Goal: Task Accomplishment & Management: Manage account settings

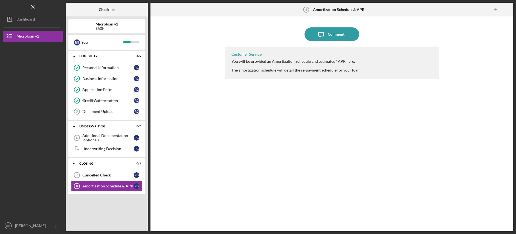
click at [11, 26] on nav "Logo-Reversed Created with Sketch. Icon/Menu Close Icon/Dashboard Dashboard Mic…" at bounding box center [34, 115] width 63 height 231
click at [11, 22] on icon "Icon/Dashboard" at bounding box center [10, 19] width 14 height 14
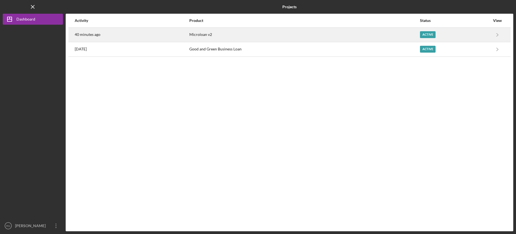
click at [149, 41] on div "40 minutes ago" at bounding box center [132, 35] width 114 height 14
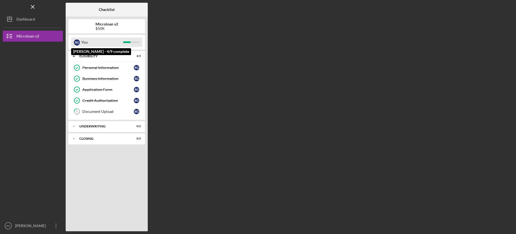
click at [125, 45] on div "R G You" at bounding box center [106, 42] width 71 height 9
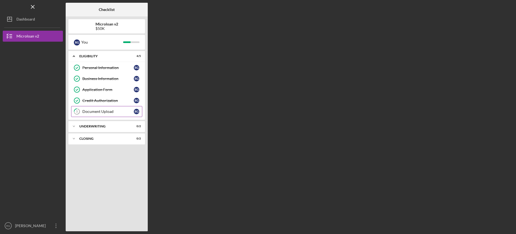
click at [112, 111] on div "Document Upload" at bounding box center [107, 111] width 51 height 4
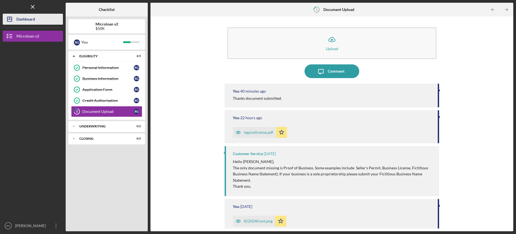
click at [17, 19] on div "Dashboard" at bounding box center [25, 20] width 19 height 12
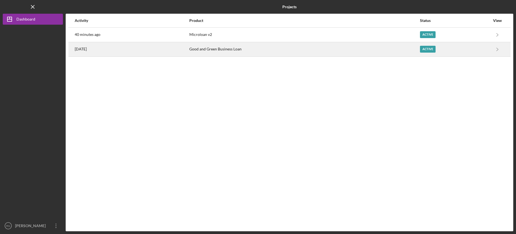
click at [87, 51] on time "[DATE]" at bounding box center [81, 49] width 12 height 4
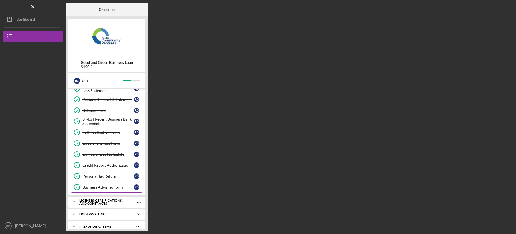
scroll to position [62, 0]
click at [114, 216] on div "Icon/Expander Underwriting 0 / 1" at bounding box center [106, 214] width 77 height 11
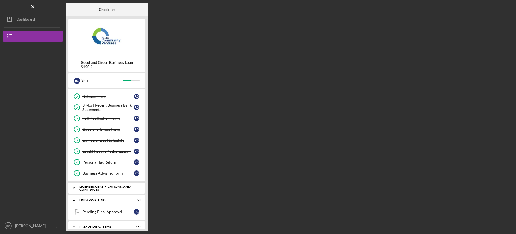
scroll to position [76, 0]
click at [125, 184] on div "Icon/Expander Licenses, Certifications, and Contracts 0 / 6" at bounding box center [106, 188] width 77 height 11
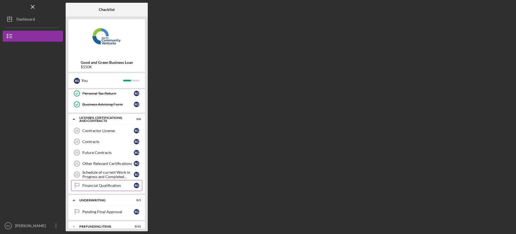
scroll to position [145, 0]
click at [124, 186] on div "Financial Qualification" at bounding box center [107, 185] width 51 height 4
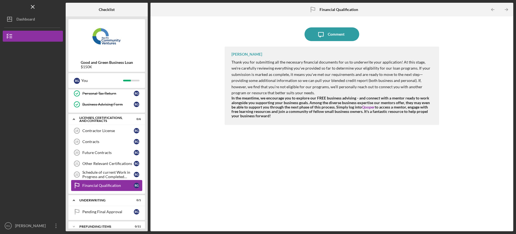
scroll to position [145, 0]
click at [113, 214] on div "Pending Final Approval" at bounding box center [107, 212] width 51 height 4
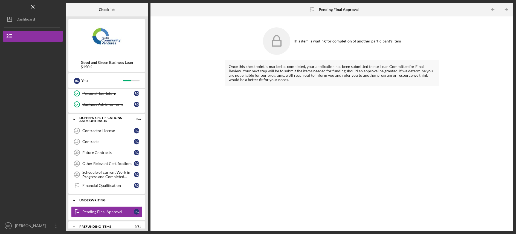
scroll to position [145, 0]
click at [111, 227] on div "Prefunding Items" at bounding box center [108, 226] width 59 height 3
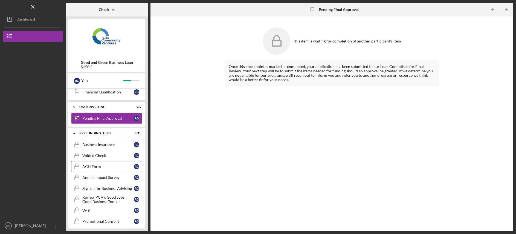
scroll to position [266, 0]
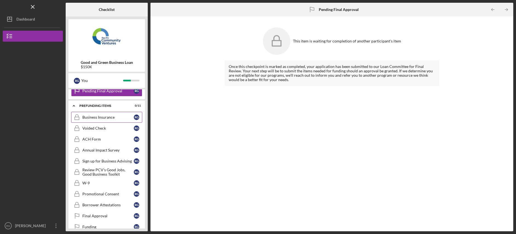
click at [123, 118] on div "Business Insurance" at bounding box center [107, 117] width 51 height 4
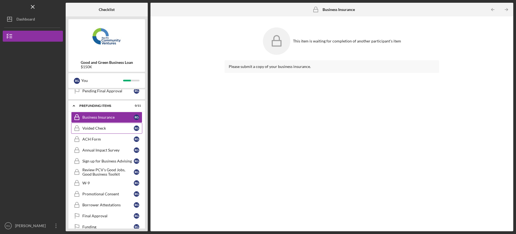
click at [123, 127] on div "Voided Check" at bounding box center [107, 128] width 51 height 4
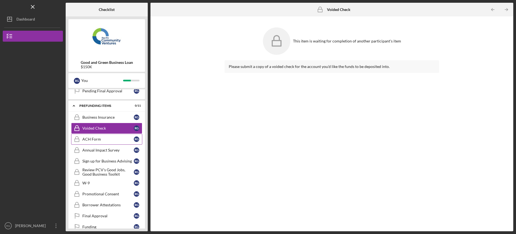
click at [118, 142] on link "ACH Form ACH Form R G" at bounding box center [106, 139] width 71 height 11
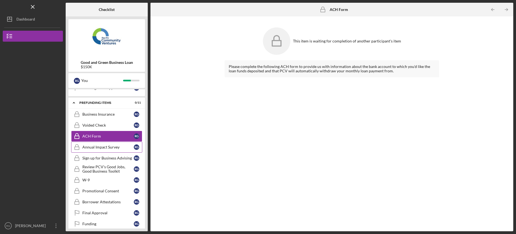
scroll to position [269, 0]
click at [116, 152] on link "Annual Impact Survey Annual Impact Survey R G" at bounding box center [106, 147] width 71 height 11
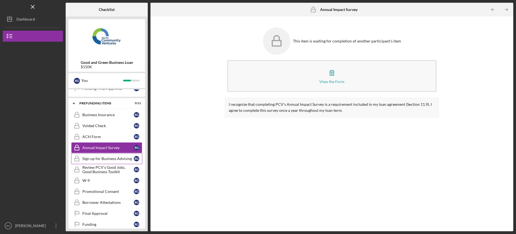
click at [113, 158] on div "Sign up for Business Advising" at bounding box center [107, 158] width 51 height 4
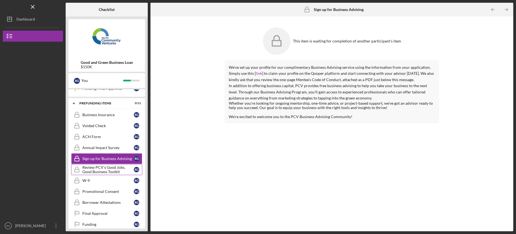
click at [121, 168] on div "Review PCV's Good Jobs, Good Business Toolkit" at bounding box center [107, 169] width 51 height 9
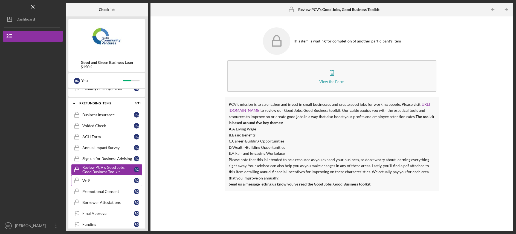
click at [118, 180] on div "W-9" at bounding box center [107, 180] width 51 height 4
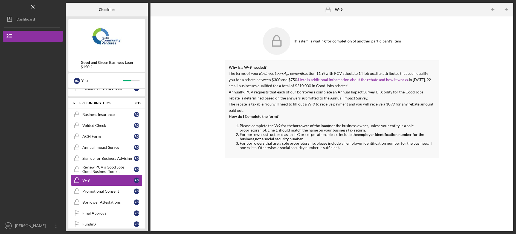
scroll to position [269, 0]
click at [97, 190] on div "Promotional Consent" at bounding box center [107, 191] width 51 height 4
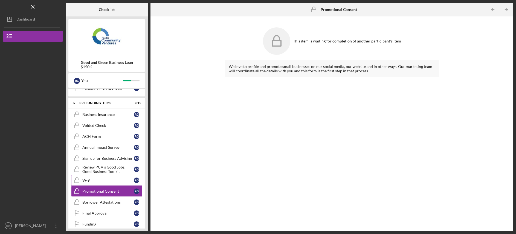
scroll to position [269, 0]
click at [113, 203] on div "Borrower Attestations" at bounding box center [107, 202] width 51 height 4
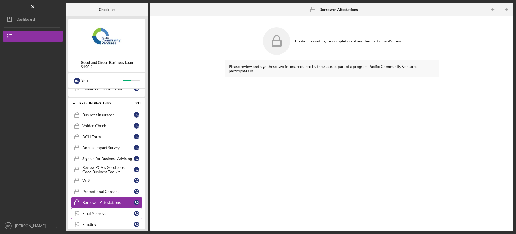
click at [112, 213] on div "Final Approval" at bounding box center [107, 213] width 51 height 4
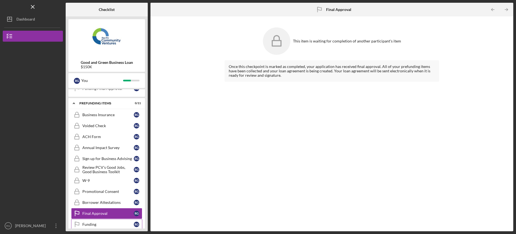
click at [120, 222] on div "Funding" at bounding box center [107, 224] width 51 height 4
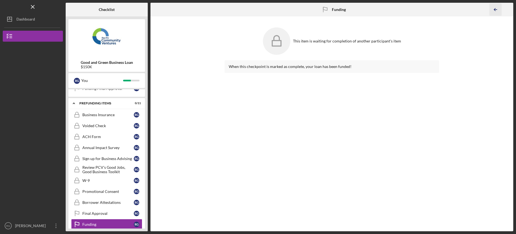
click at [497, 10] on icon "Icon/Table Pagination Arrow" at bounding box center [496, 10] width 12 height 12
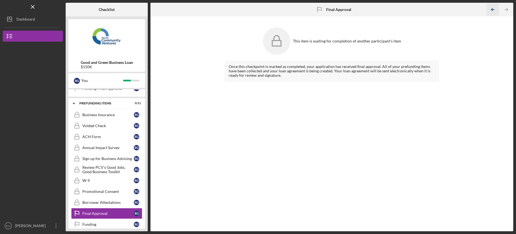
click at [497, 10] on icon "Icon/Table Pagination Arrow" at bounding box center [493, 10] width 12 height 12
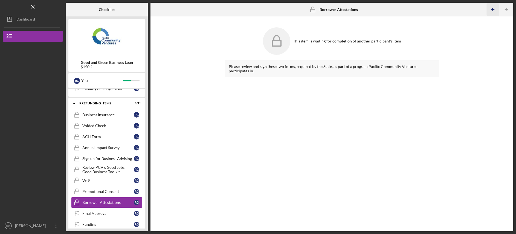
click at [495, 10] on icon "Icon/Table Pagination Arrow" at bounding box center [493, 10] width 12 height 12
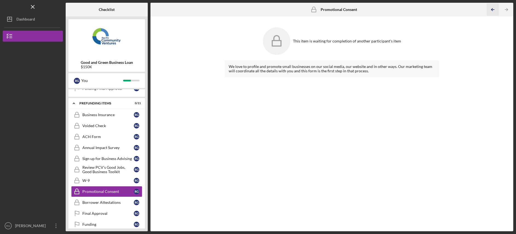
click at [495, 10] on icon "Icon/Table Pagination Arrow" at bounding box center [493, 10] width 12 height 12
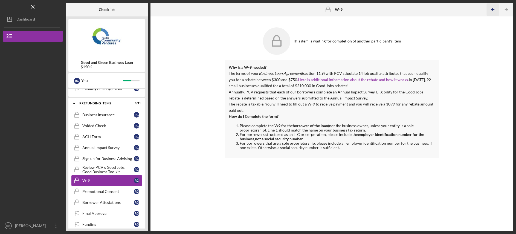
click at [495, 10] on icon "Icon/Table Pagination Arrow" at bounding box center [493, 10] width 12 height 12
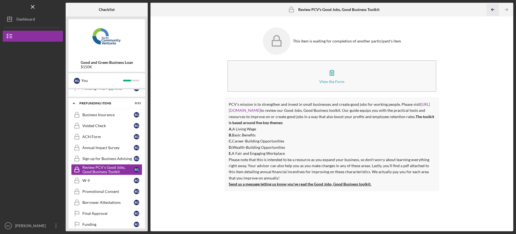
click at [495, 10] on icon "Icon/Table Pagination Arrow" at bounding box center [493, 10] width 12 height 12
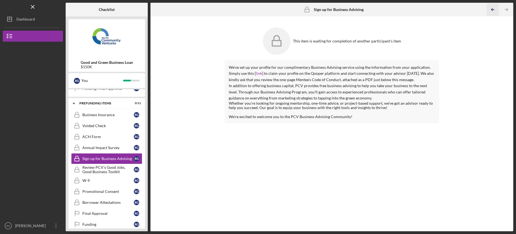
click at [495, 10] on icon "Icon/Table Pagination Arrow" at bounding box center [493, 10] width 12 height 12
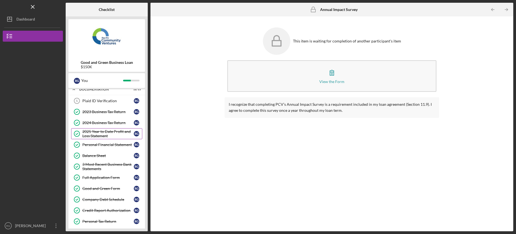
scroll to position [54, 0]
